Goal: Task Accomplishment & Management: Manage account settings

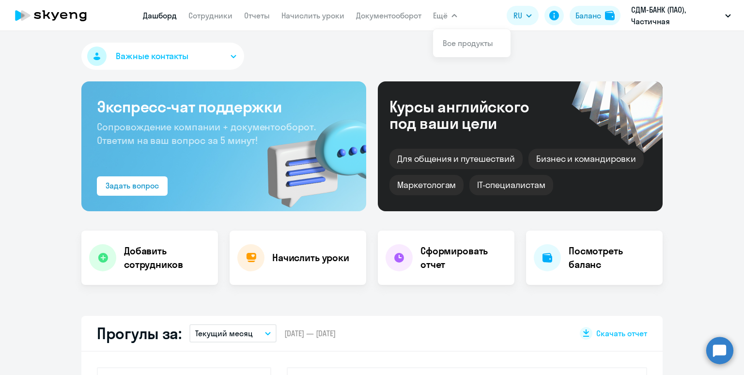
select select "30"
click at [198, 15] on link "Сотрудники" at bounding box center [211, 16] width 44 height 10
select select "30"
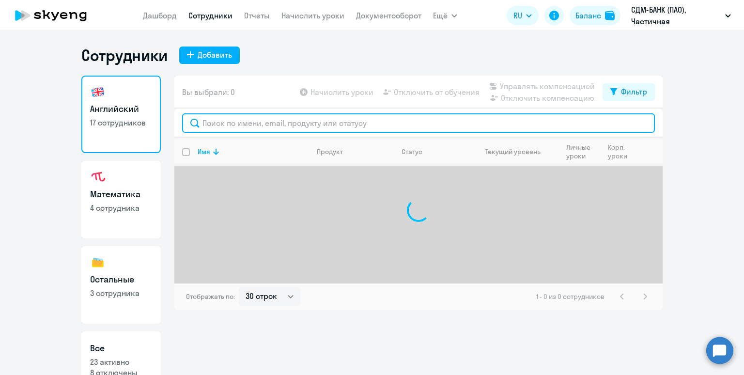
click at [220, 126] on input "text" at bounding box center [418, 122] width 473 height 19
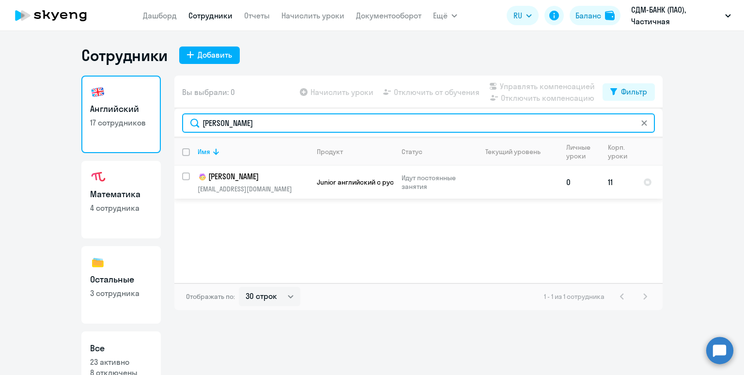
type input "[PERSON_NAME]"
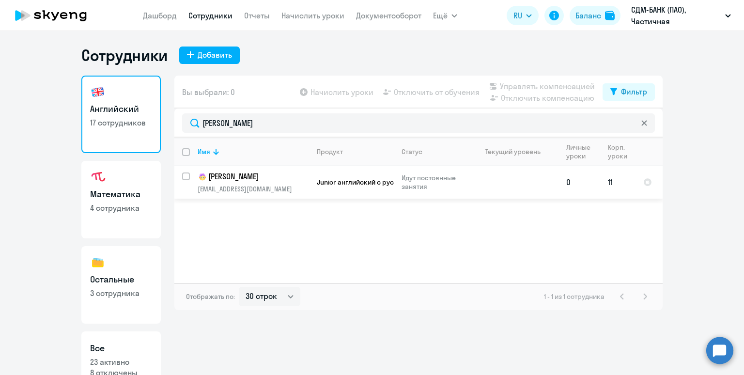
click at [185, 177] on input "select row 38530616" at bounding box center [191, 182] width 19 height 19
checkbox input "true"
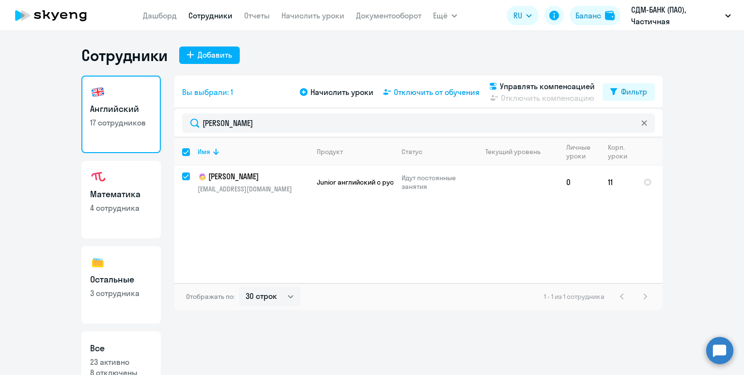
click at [424, 95] on span "Отключить от обучения" at bounding box center [437, 92] width 86 height 12
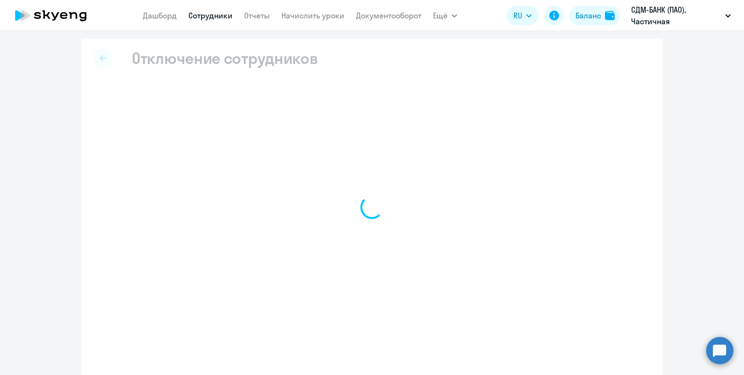
select select "all"
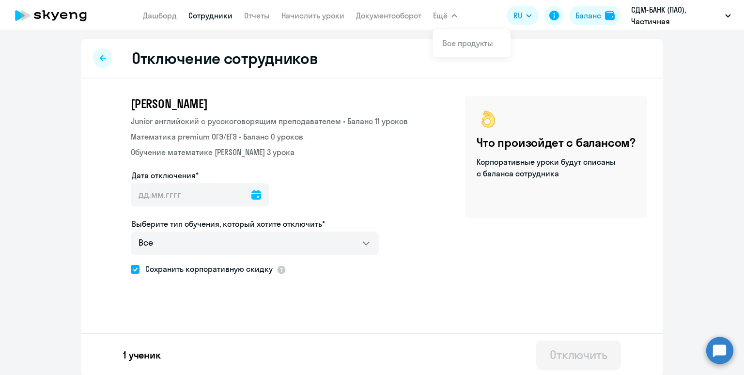
click at [252, 197] on icon at bounding box center [257, 195] width 10 height 10
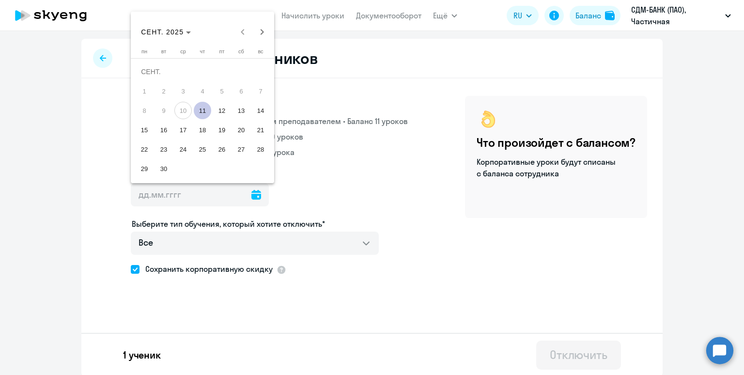
click at [199, 114] on span "11" at bounding box center [202, 110] width 17 height 17
type input "[DATE]"
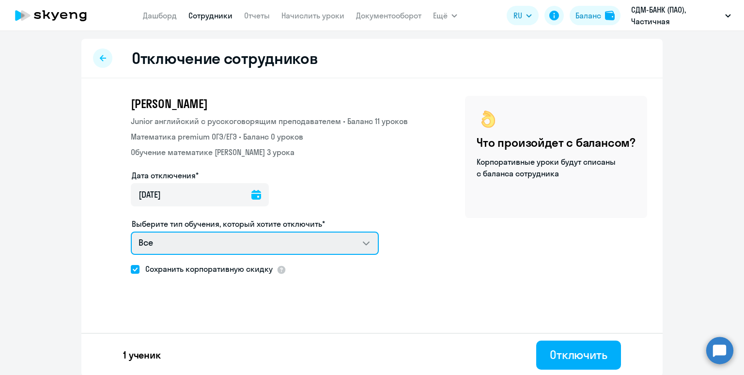
click at [363, 243] on select "Все Junior английский с русскоговорящим преподавателем Математика premium ОГЭ/[…" at bounding box center [255, 243] width 248 height 23
select select "english_junior_not_native_speaker"
click at [131, 232] on select "Все Junior английский с русскоговорящим преподавателем Математика premium ОГЭ/[…" at bounding box center [255, 243] width 248 height 23
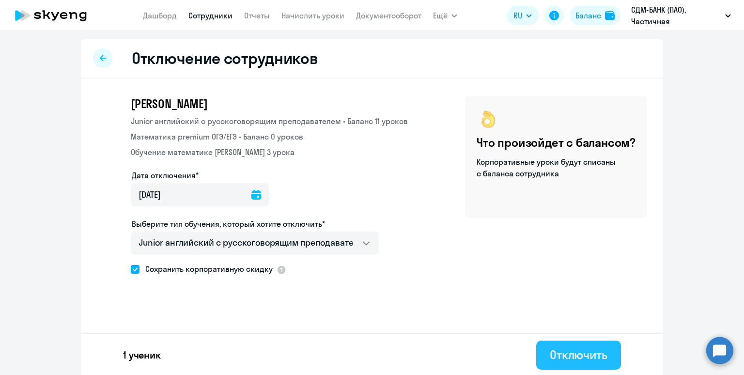
click at [582, 354] on div "Отключить" at bounding box center [579, 355] width 58 height 16
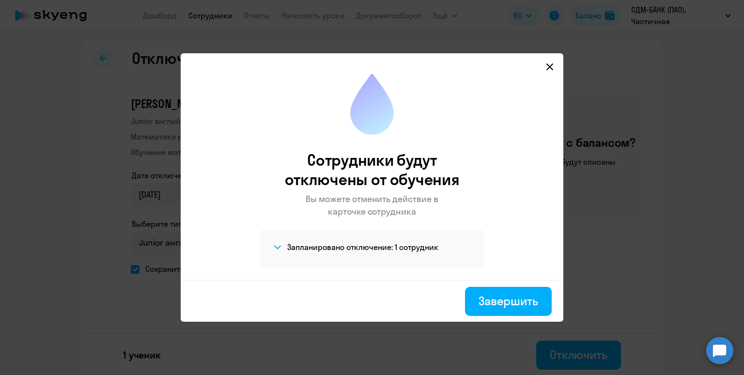
click at [360, 245] on h4 "Запланировано отключение: 1 сотрудник" at bounding box center [362, 247] width 151 height 11
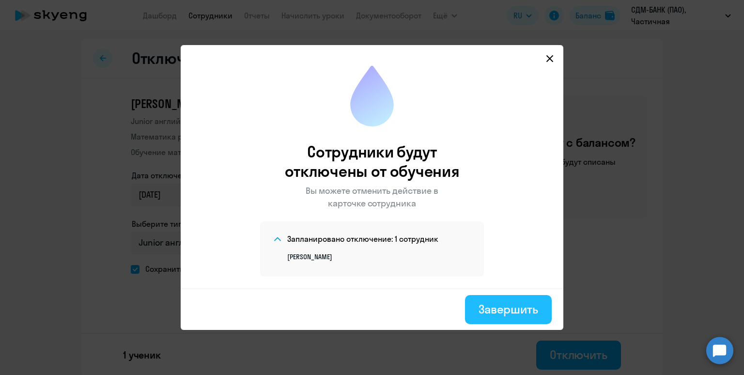
click at [521, 306] on div "Завершить" at bounding box center [509, 309] width 60 height 16
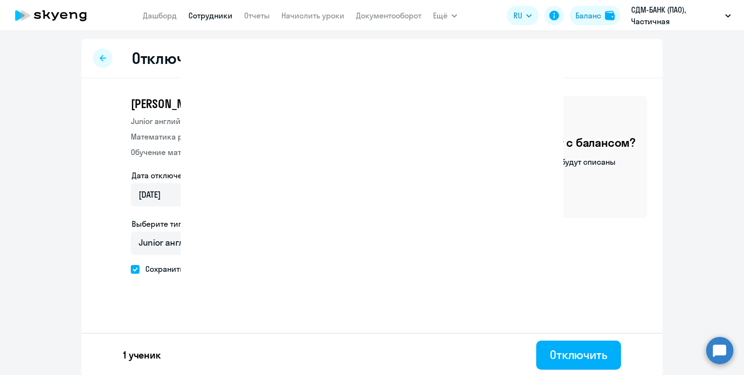
select select "30"
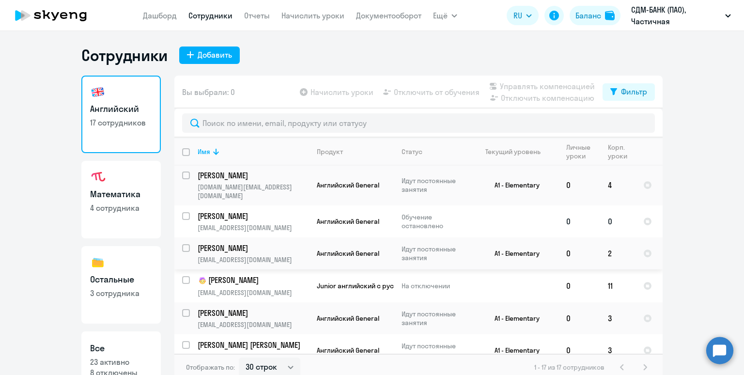
scroll to position [265, 0]
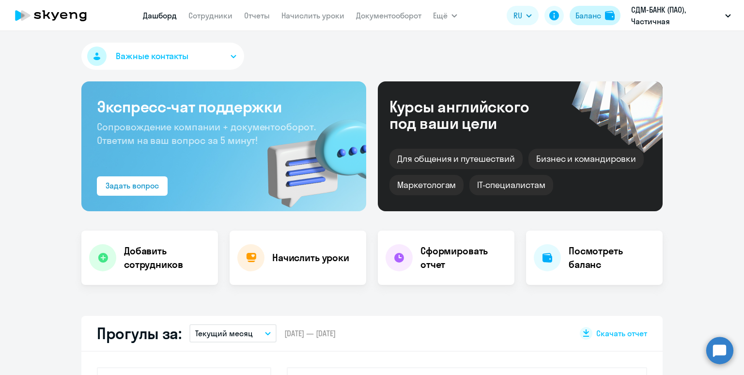
click at [582, 19] on div "Баланс" at bounding box center [589, 16] width 26 height 12
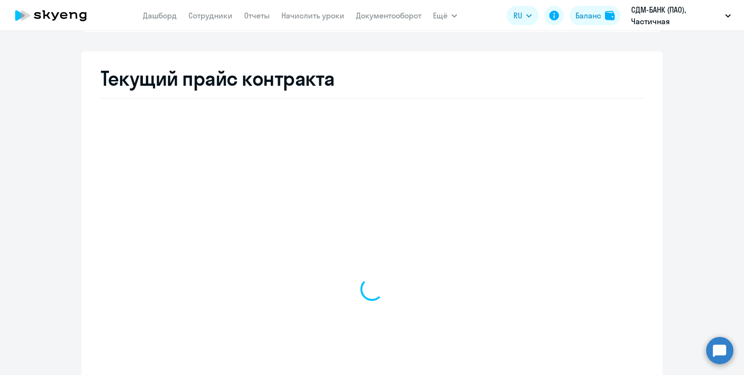
select select "english_adult_not_native_speaker"
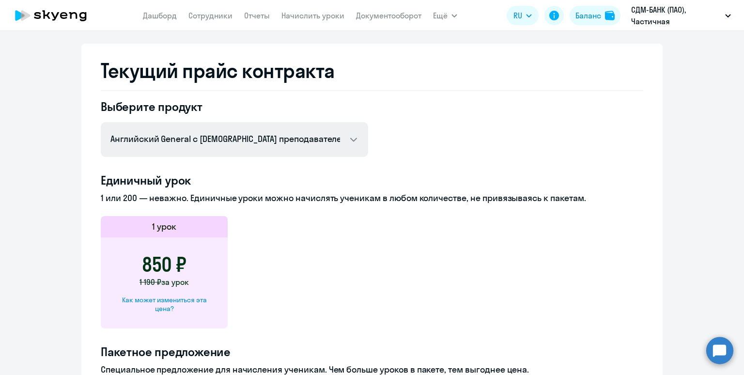
scroll to position [189, 0]
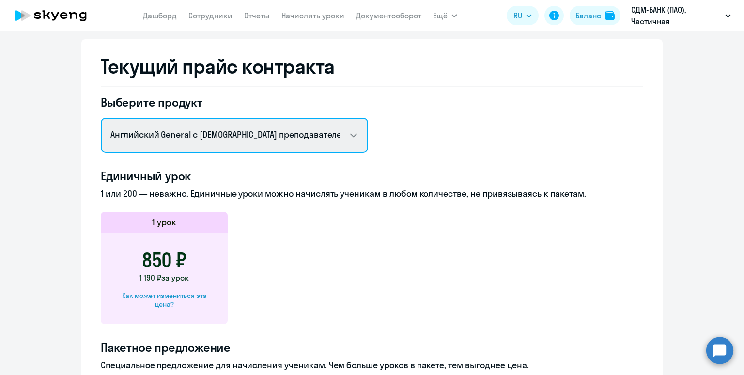
click at [294, 139] on select "Английский General с русскоговорящим преподавателем Химия ОГЭ/[PERSON_NAME] Шах…" at bounding box center [235, 135] width 268 height 35
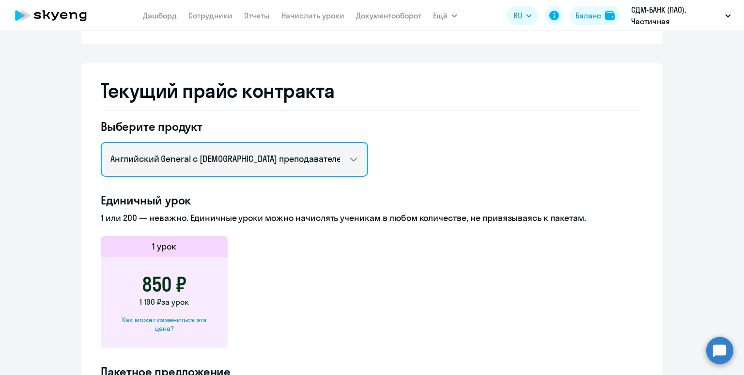
scroll to position [157, 0]
